Goal: Go to known website: Go to known website

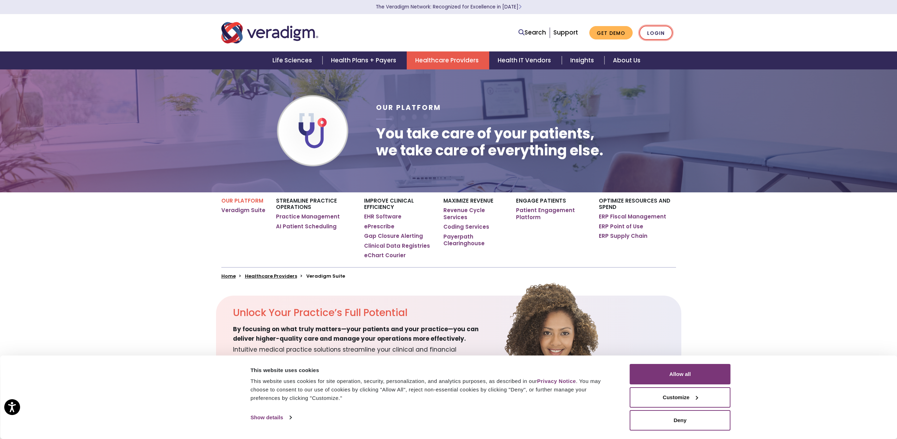
click at [664, 33] on link "Login" at bounding box center [655, 33] width 33 height 14
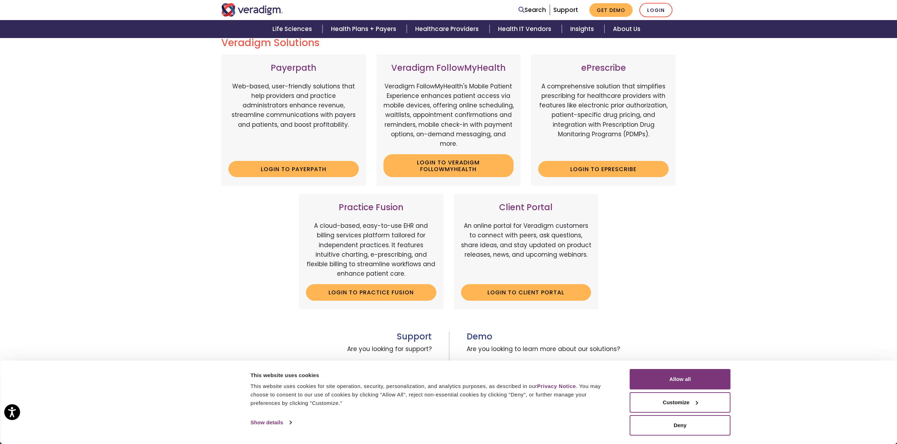
scroll to position [106, 0]
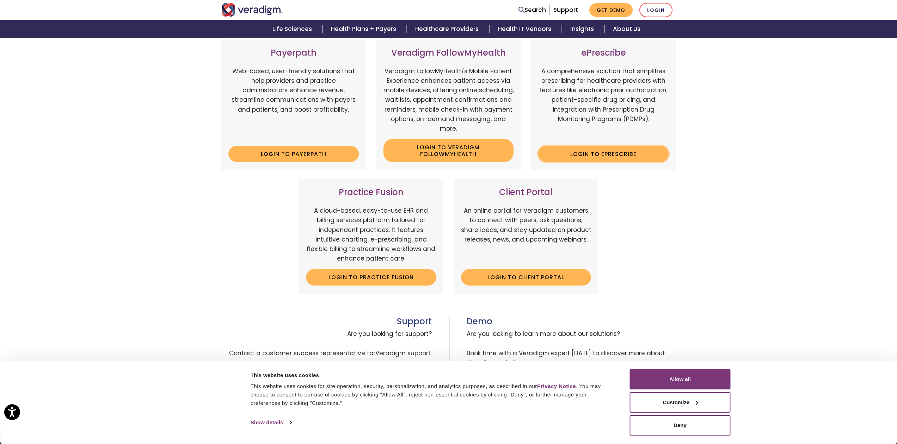
click at [621, 148] on link "Login to ePrescribe" at bounding box center [603, 154] width 130 height 16
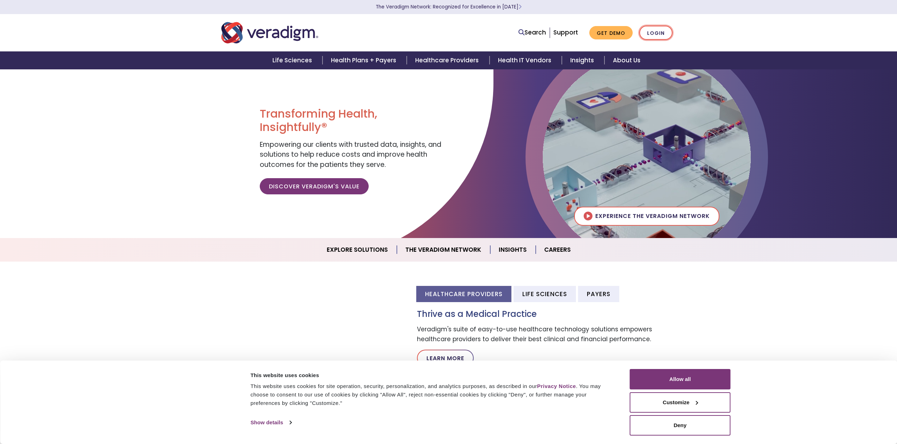
drag, startPoint x: 677, startPoint y: 28, endPoint x: 659, endPoint y: 32, distance: 18.8
click at [674, 29] on div "Search Support Get Demo Login" at bounding box center [545, 33] width 271 height 14
click at [659, 32] on link "Login" at bounding box center [655, 33] width 33 height 14
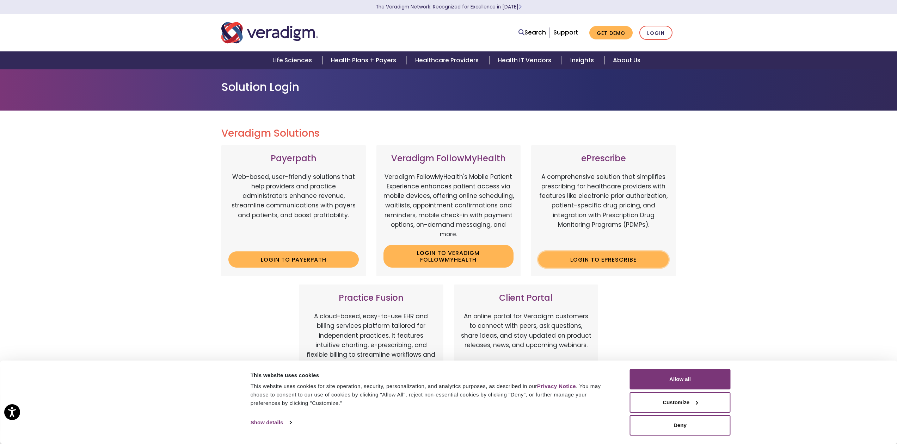
click at [602, 258] on link "Login to ePrescribe" at bounding box center [603, 260] width 130 height 16
